Goal: Task Accomplishment & Management: Use online tool/utility

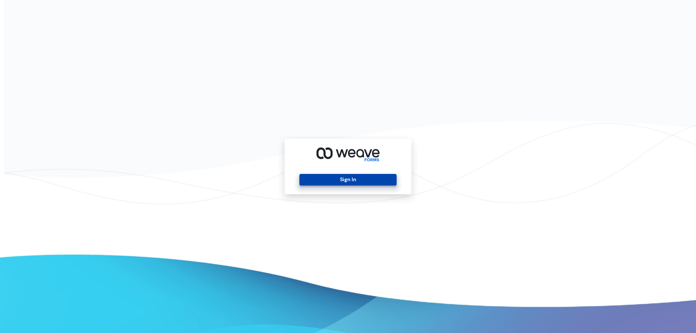
click at [340, 180] on button "Sign In" at bounding box center [347, 180] width 97 height 12
